Goal: Use online tool/utility: Utilize a website feature to perform a specific function

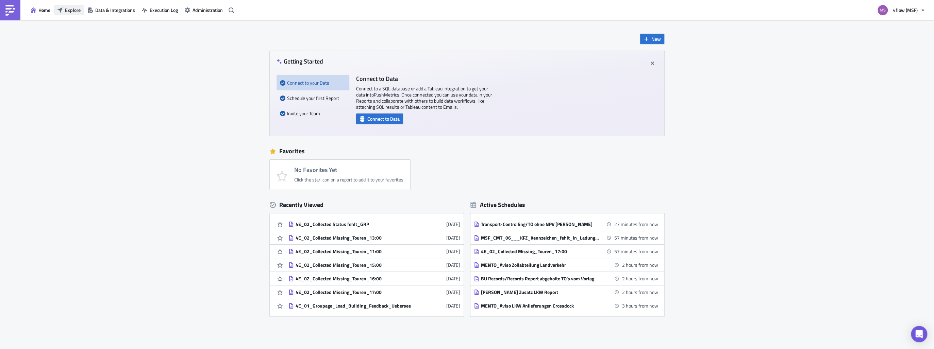
click at [75, 12] on span "Explore" at bounding box center [73, 9] width 16 height 7
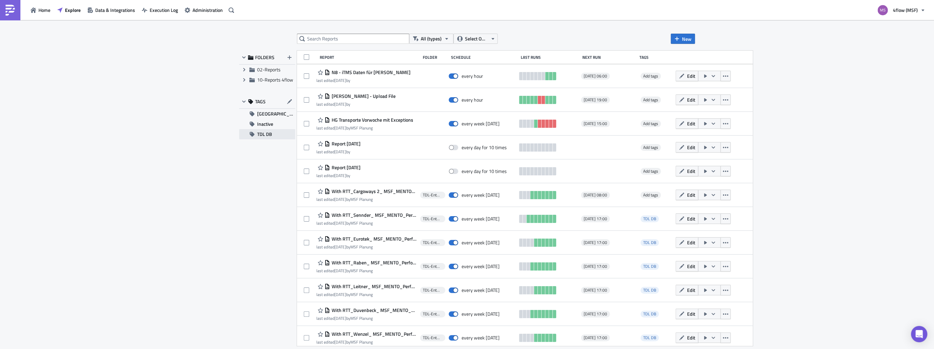
click at [269, 137] on span "TDL DB" at bounding box center [264, 134] width 15 height 10
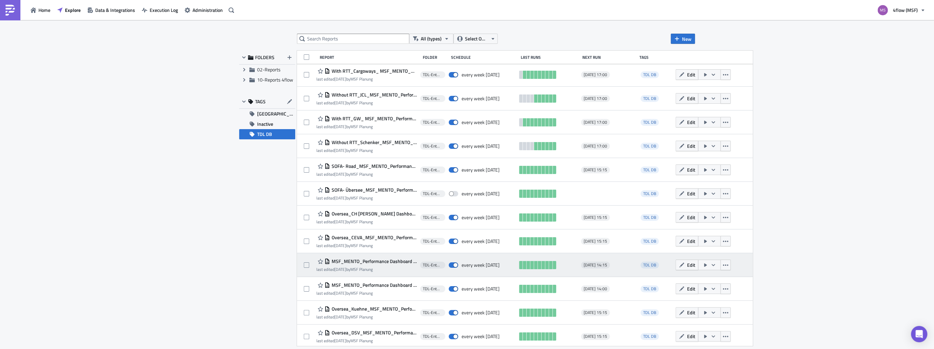
scroll to position [242, 0]
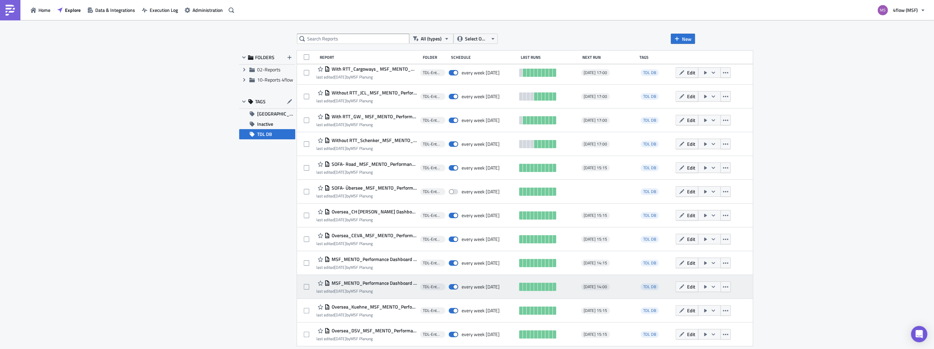
click at [711, 289] on icon "button" at bounding box center [713, 286] width 5 height 5
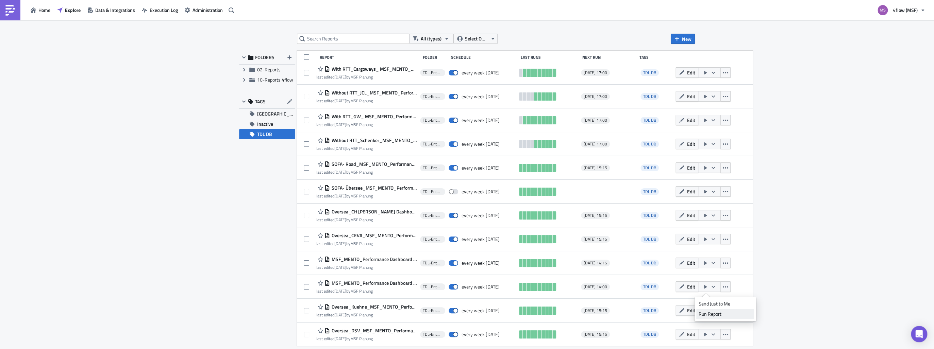
click at [706, 313] on div "Run Report" at bounding box center [725, 314] width 53 height 7
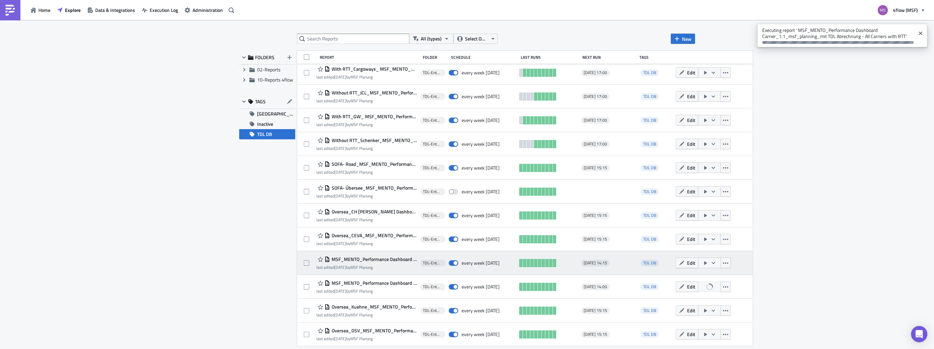
click at [710, 267] on button "button" at bounding box center [709, 263] width 23 height 11
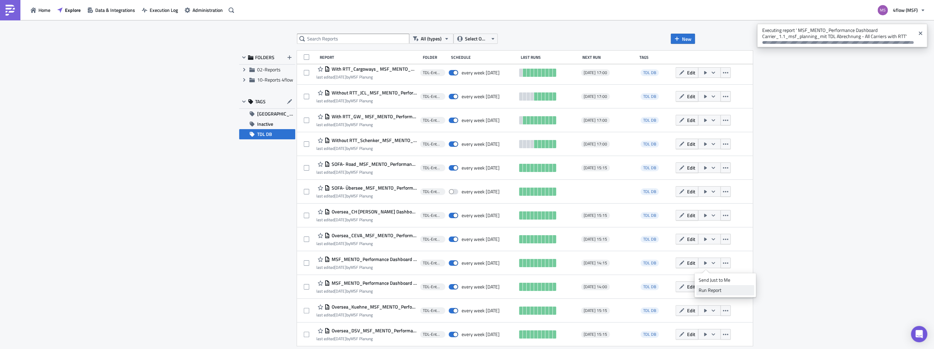
click at [709, 291] on div "Run Report" at bounding box center [725, 290] width 53 height 7
